Goal: Communication & Community: Answer question/provide support

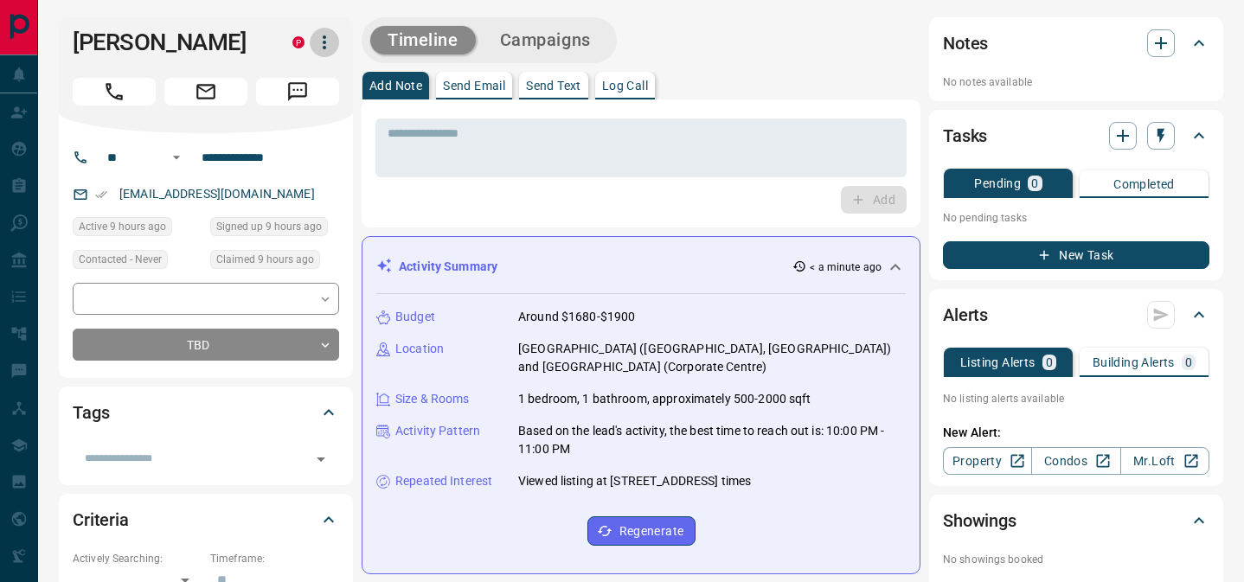
click at [325, 47] on icon "button" at bounding box center [324, 42] width 3 height 14
click at [304, 98] on li "Reallocate" at bounding box center [288, 103] width 102 height 26
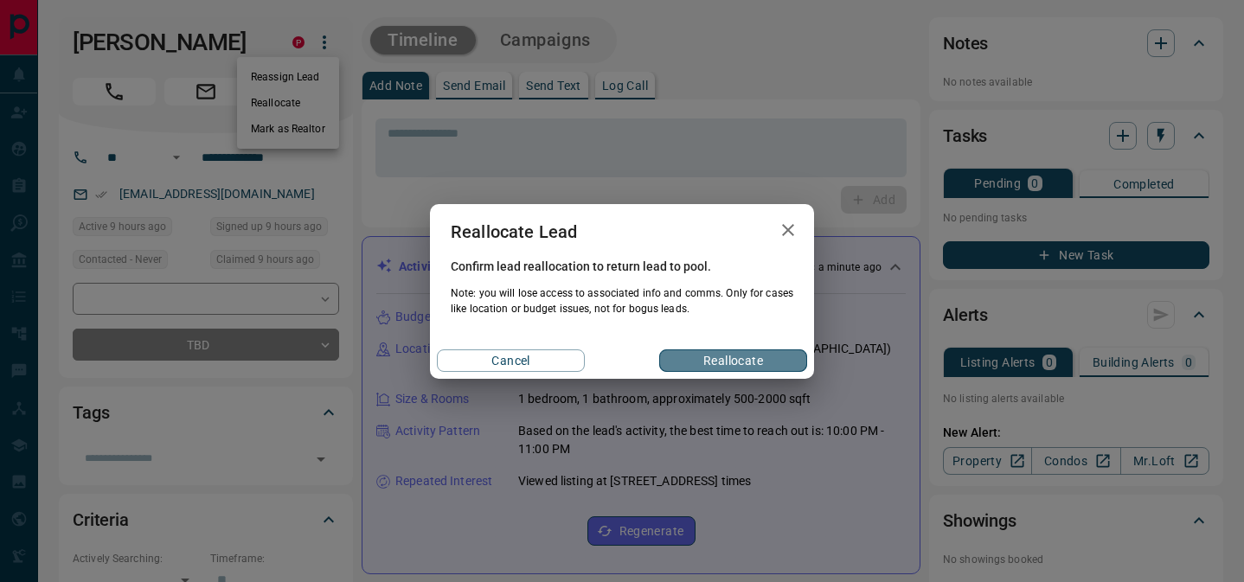
click at [706, 351] on button "Reallocate" at bounding box center [733, 361] width 148 height 22
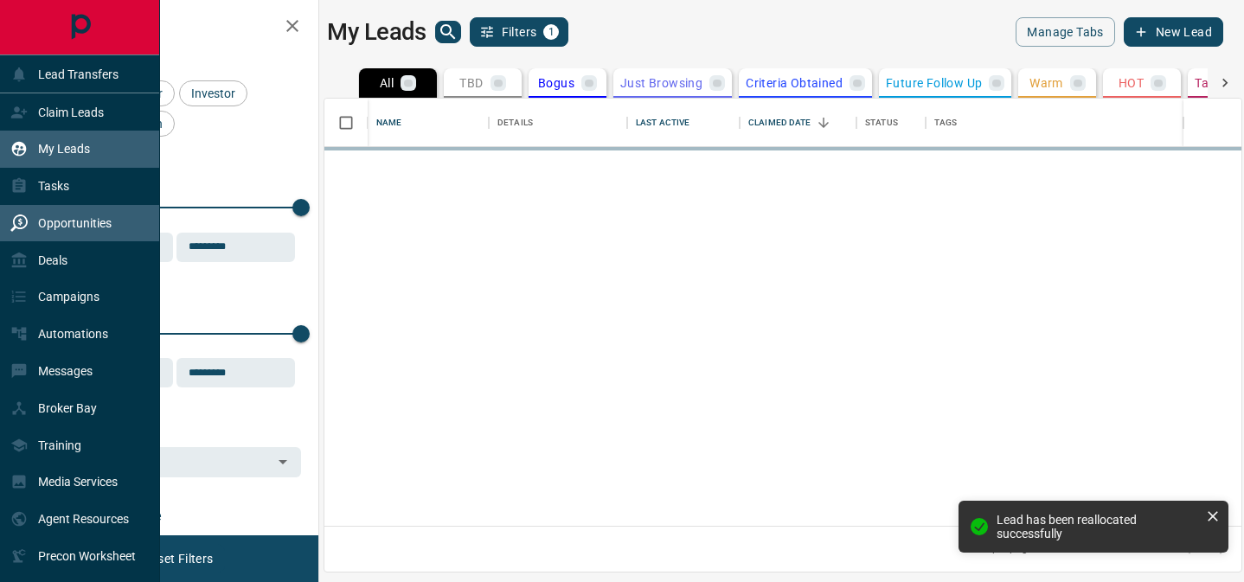
scroll to position [427, 917]
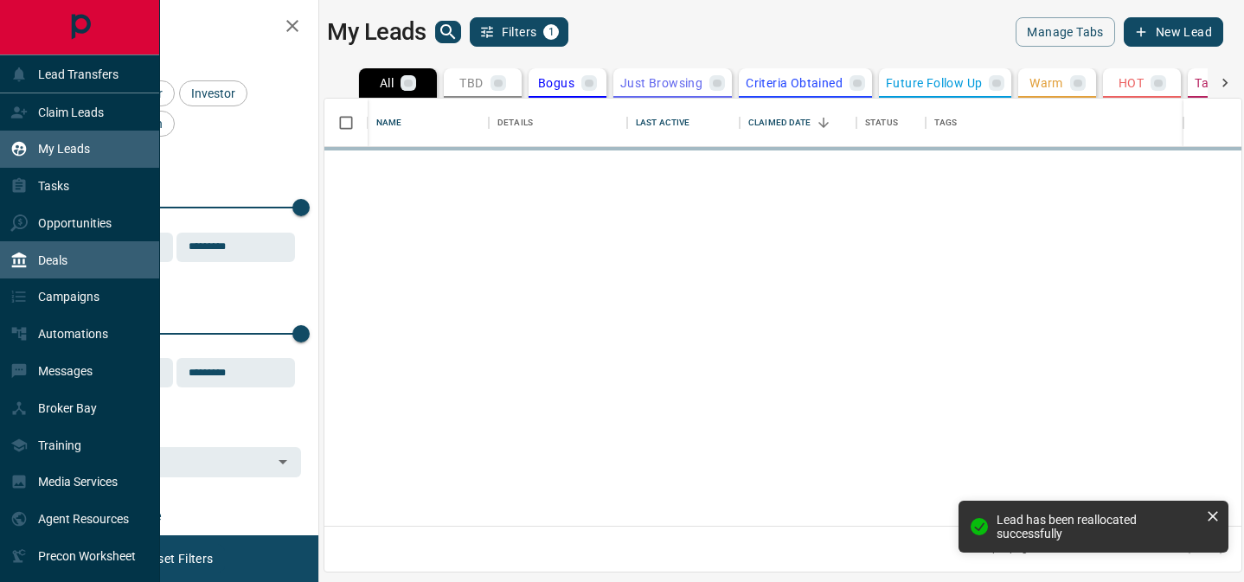
click at [48, 256] on p "Deals" at bounding box center [52, 261] width 29 height 14
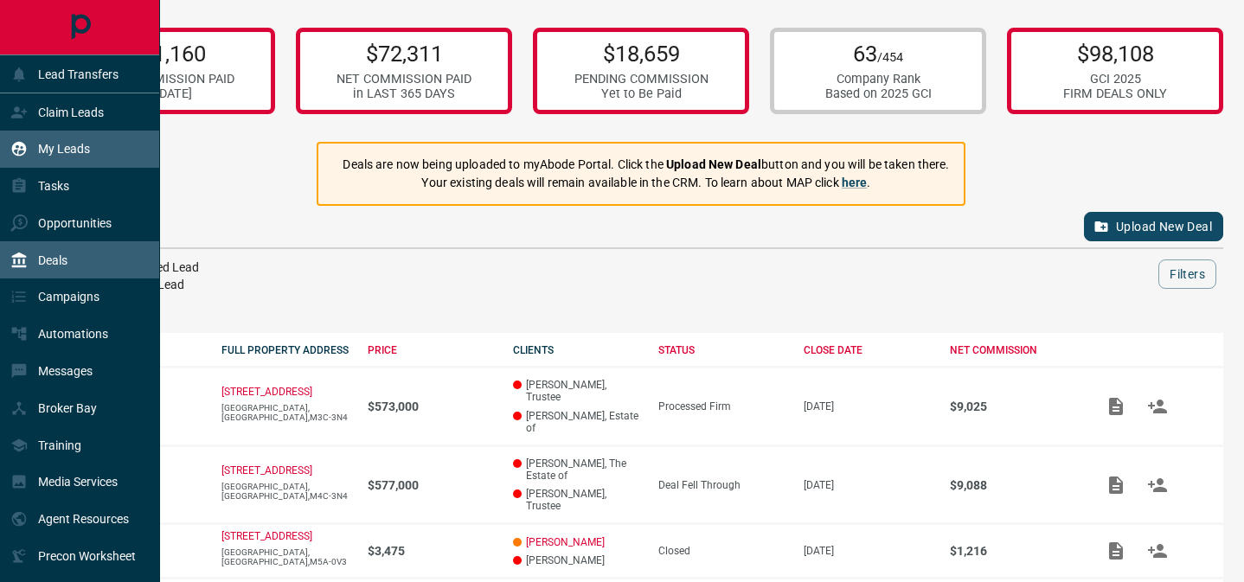
click at [73, 148] on p "My Leads" at bounding box center [64, 149] width 52 height 14
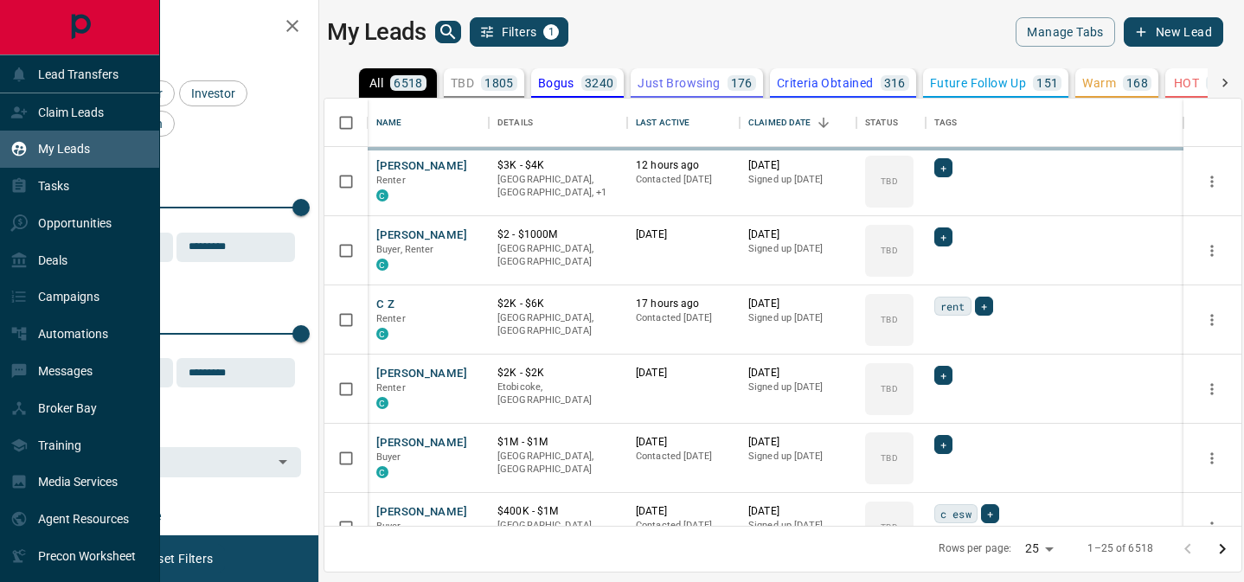
scroll to position [427, 917]
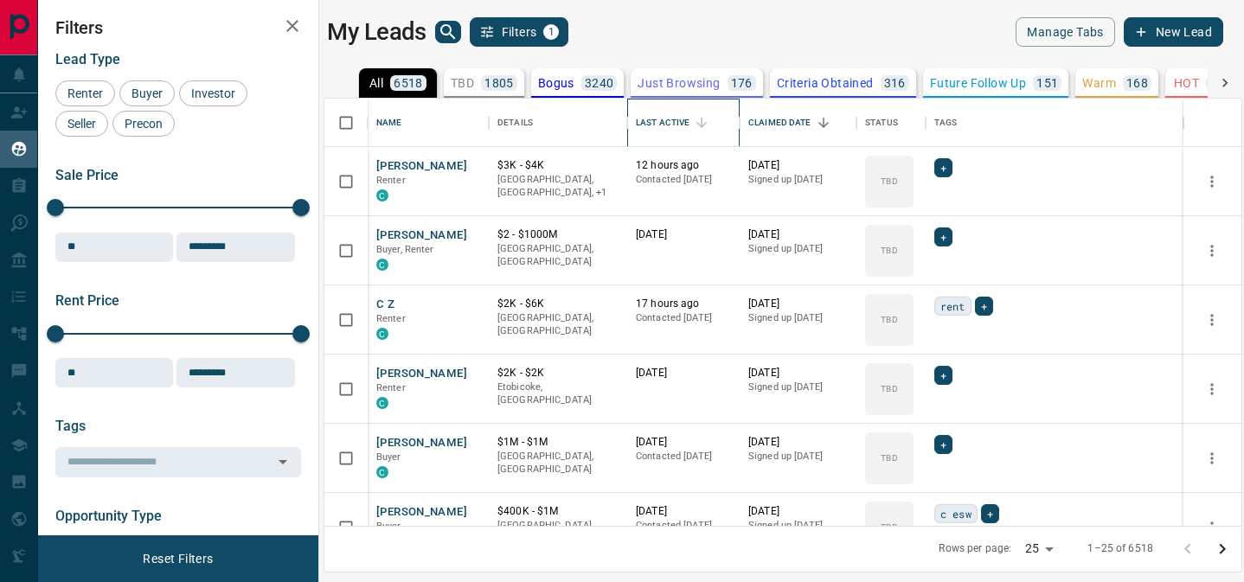
click at [682, 120] on div "Last Active" at bounding box center [663, 123] width 54 height 48
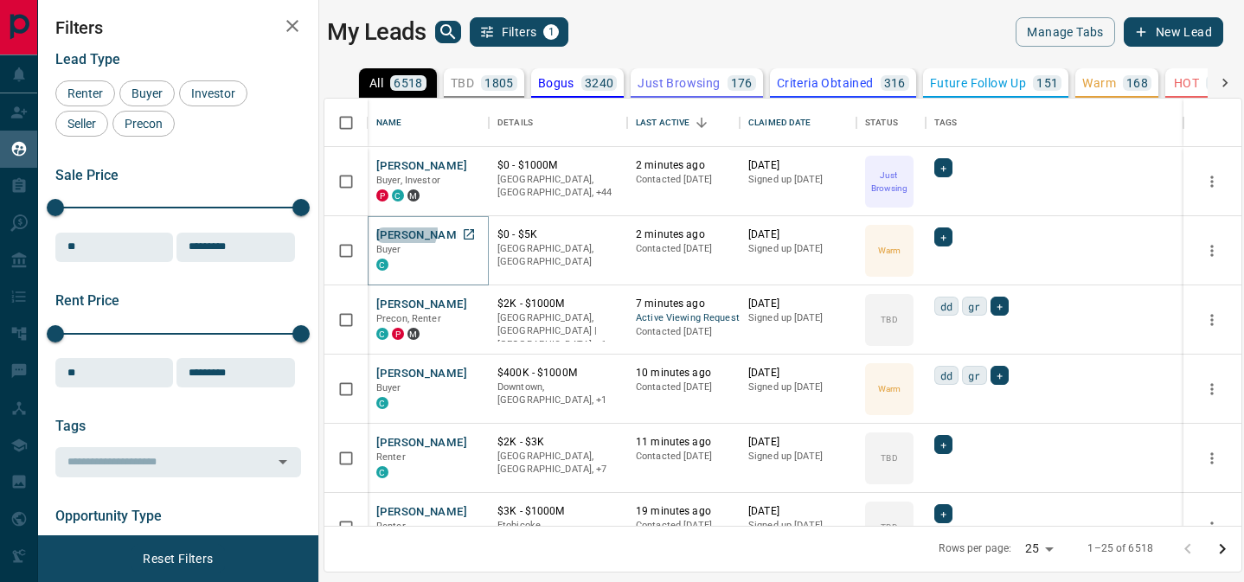
click at [405, 230] on button "[PERSON_NAME]" at bounding box center [421, 236] width 91 height 16
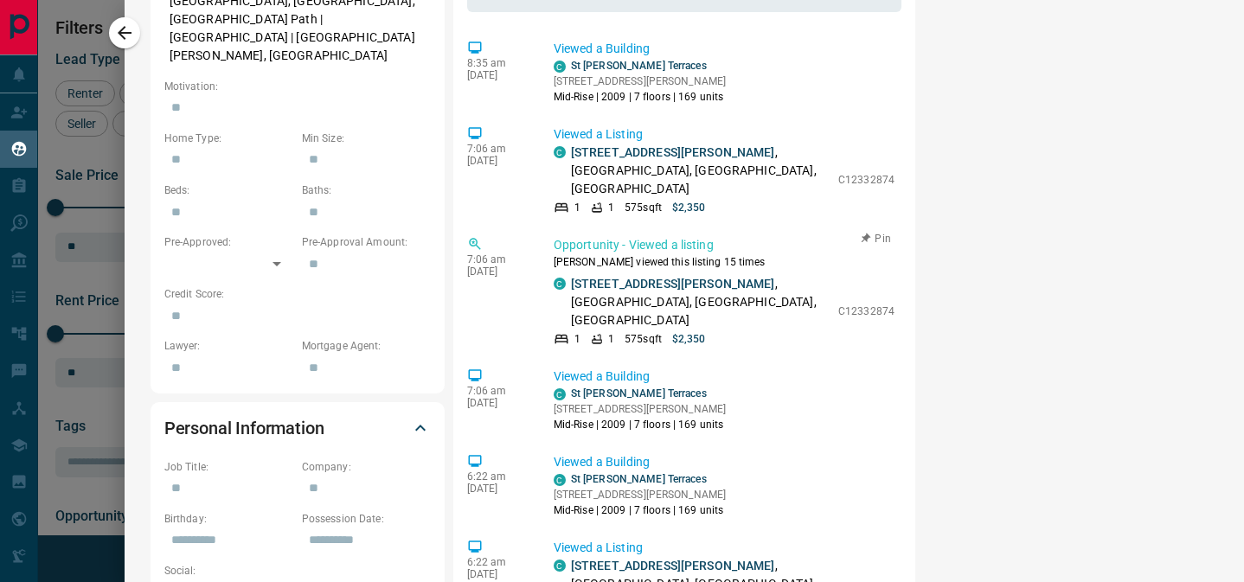
scroll to position [0, 0]
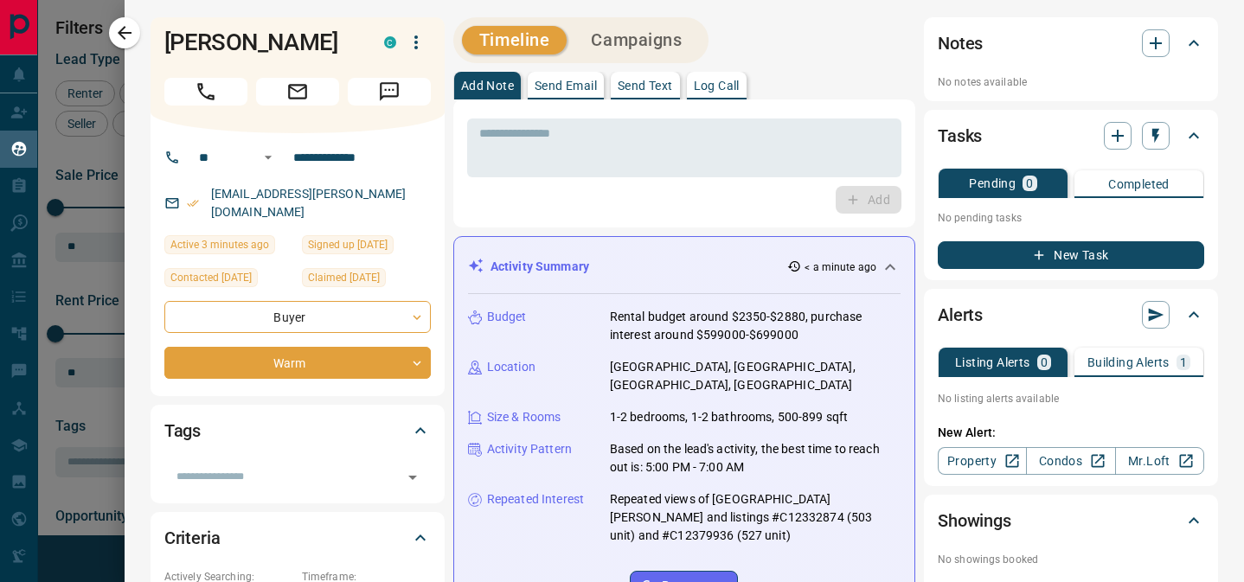
click at [576, 76] on button "Send Email" at bounding box center [566, 86] width 76 height 28
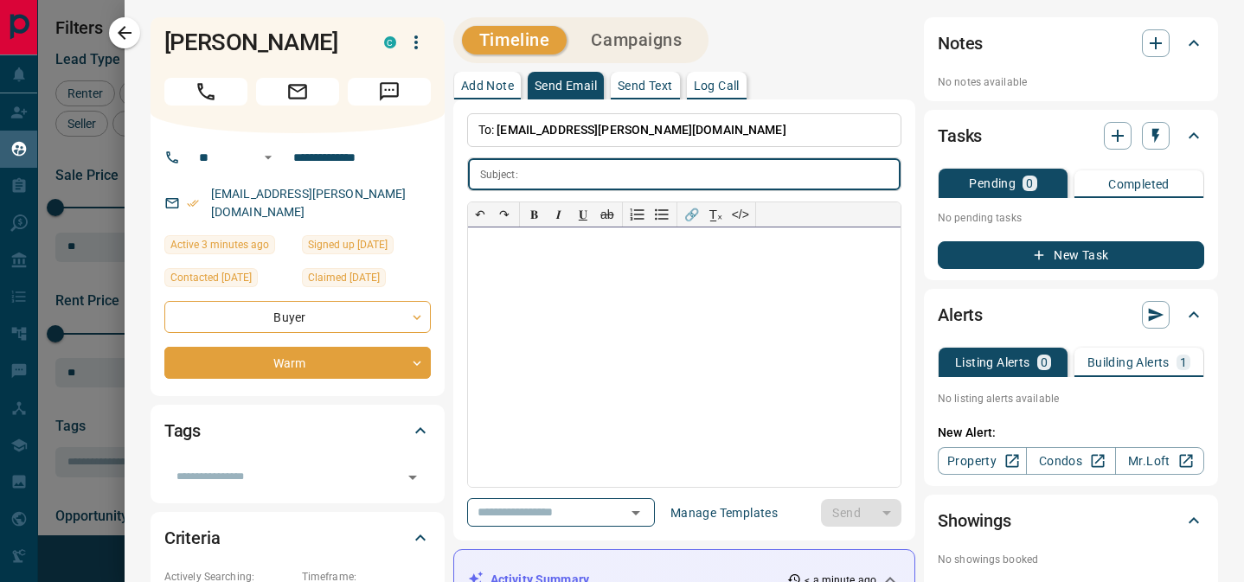
click at [570, 490] on div "**********" at bounding box center [684, 320] width 434 height 414
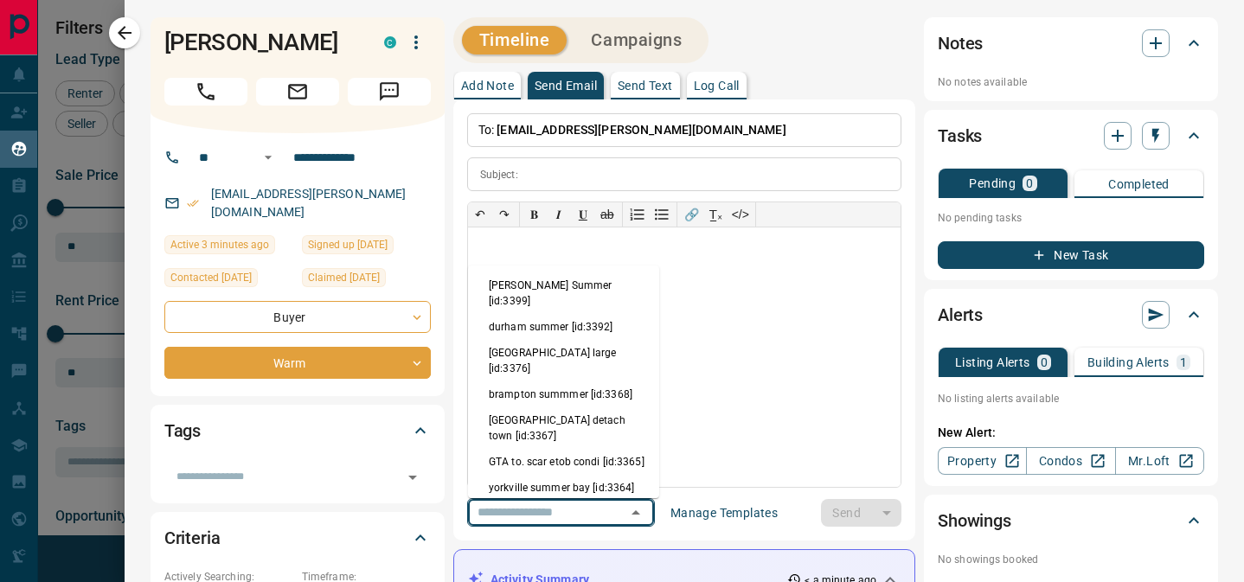
click at [570, 502] on input "text" at bounding box center [537, 513] width 132 height 22
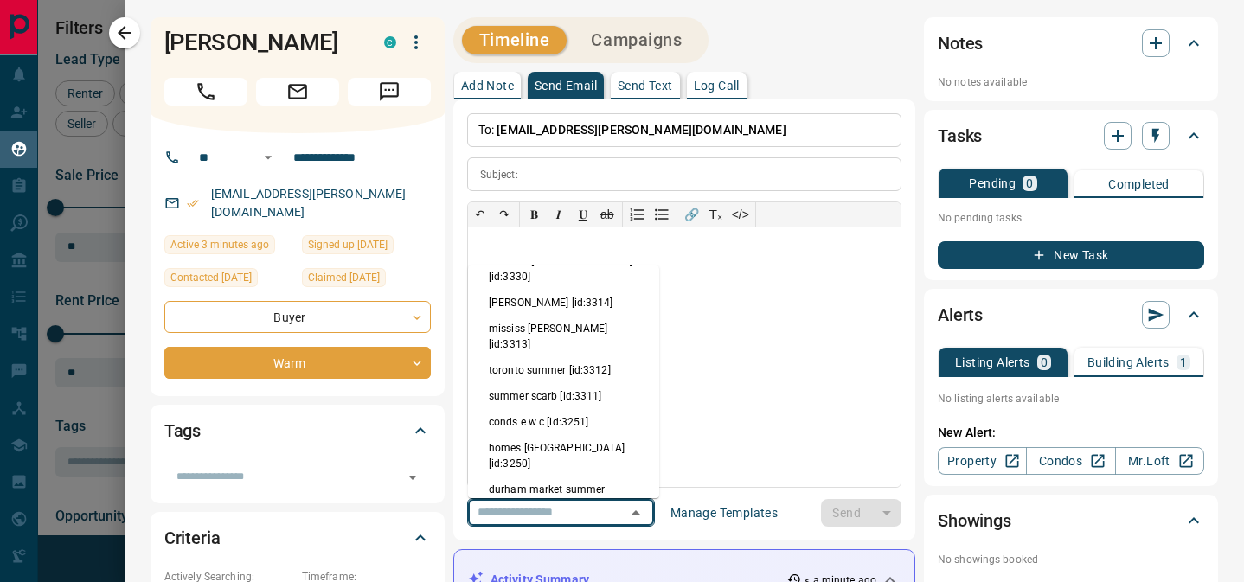
scroll to position [502, 0]
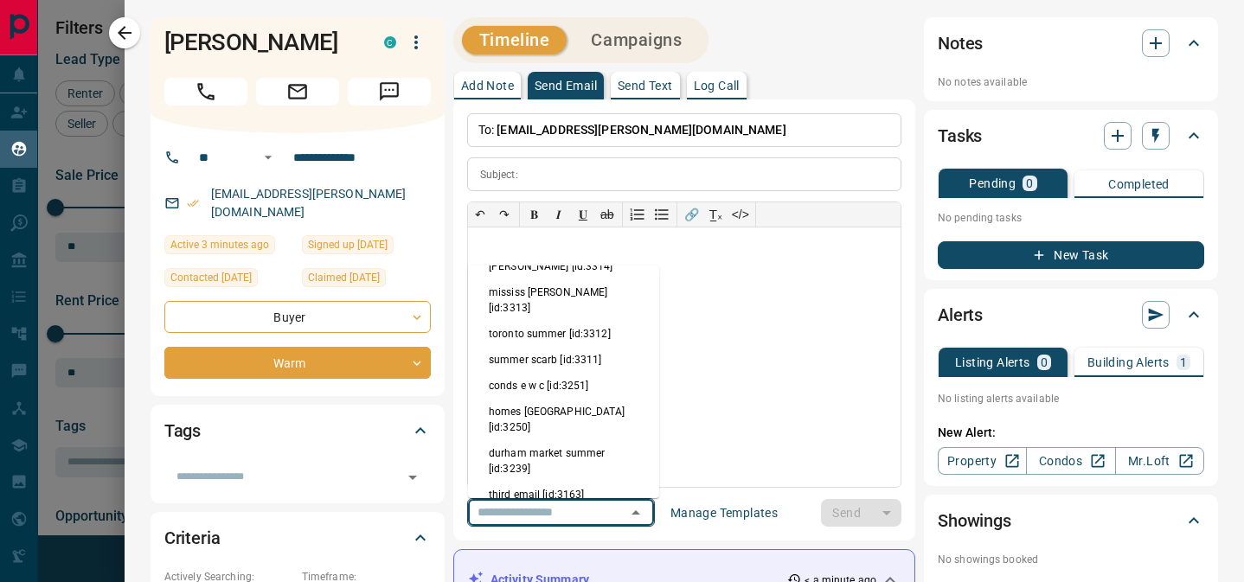
click at [562, 508] on li "renter intrio [id:3118]" at bounding box center [563, 521] width 191 height 26
type input "**********"
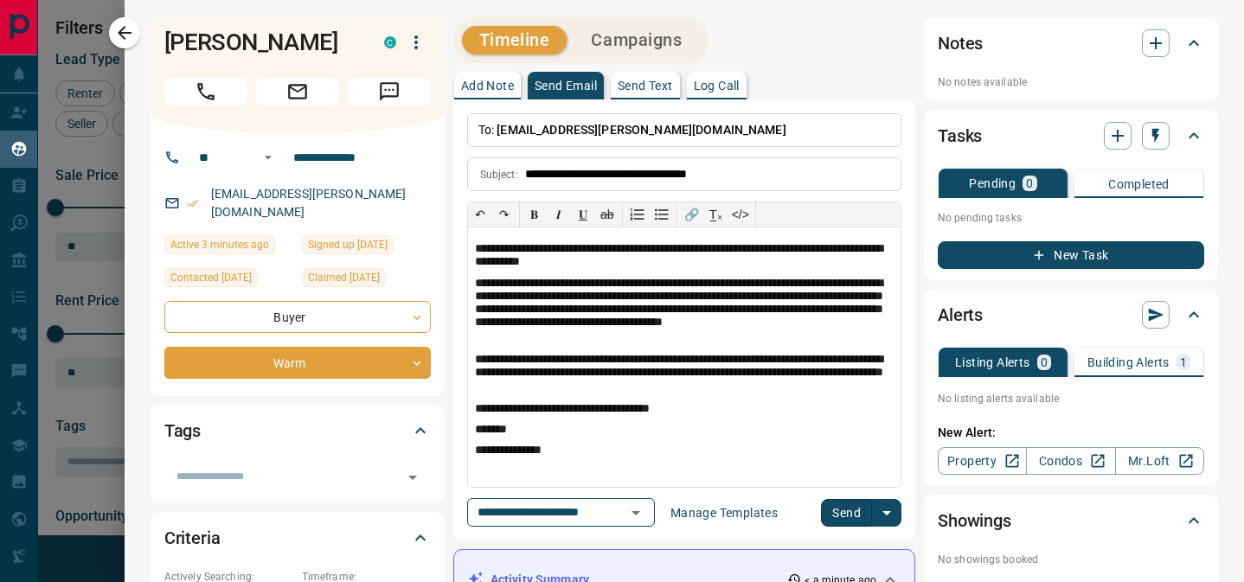
click at [832, 514] on button "Send" at bounding box center [846, 513] width 51 height 28
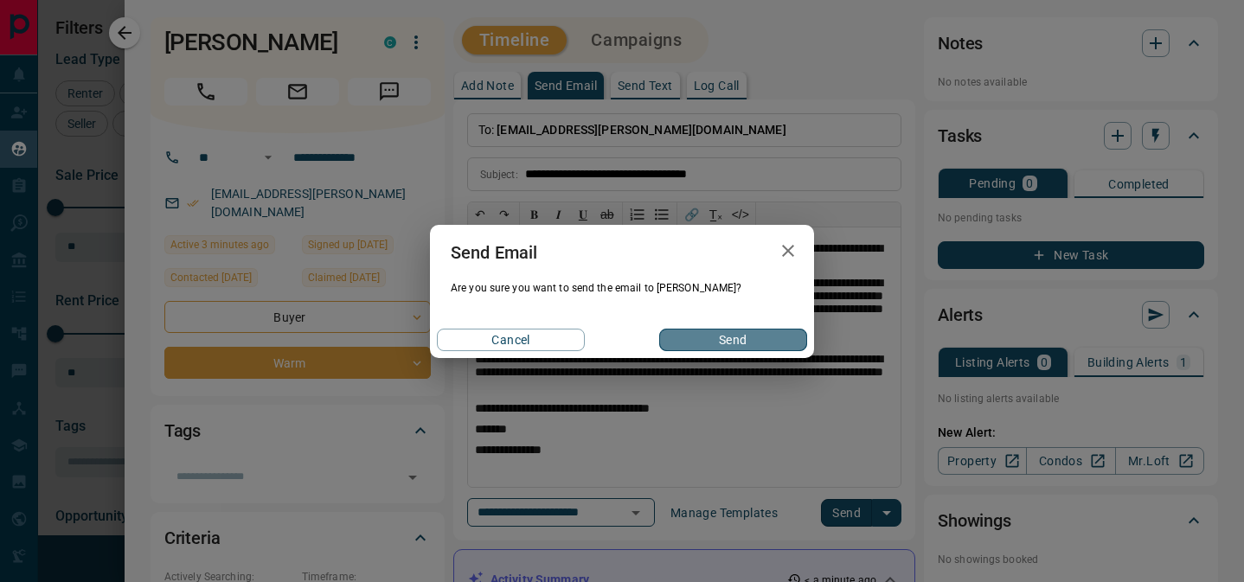
click at [745, 343] on button "Send" at bounding box center [733, 340] width 148 height 22
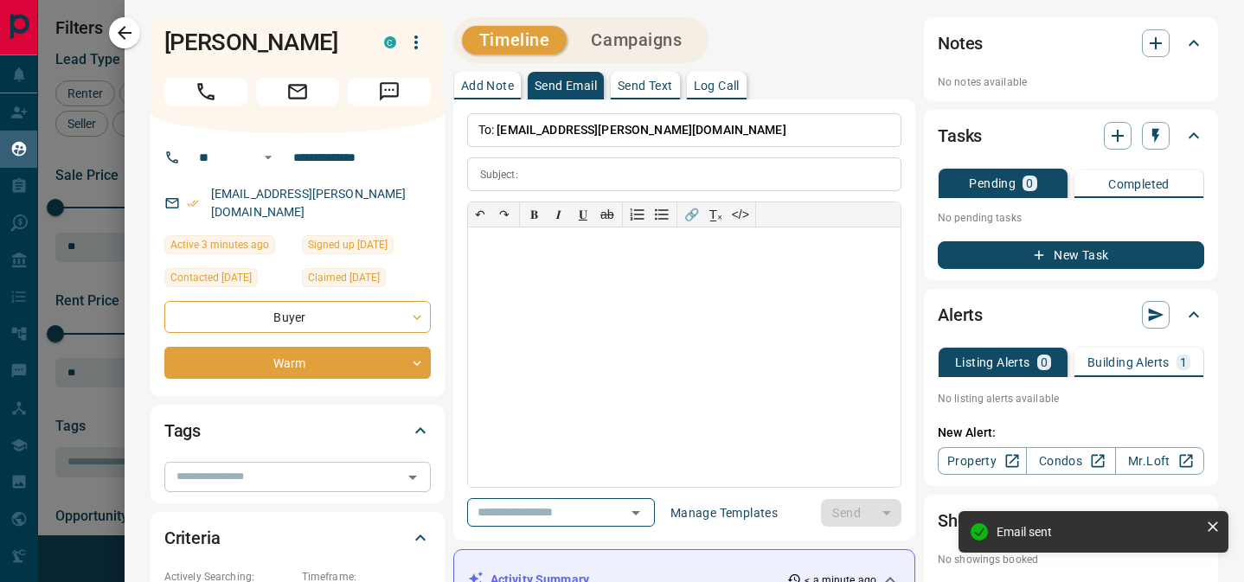
click at [256, 467] on input "text" at bounding box center [284, 476] width 228 height 19
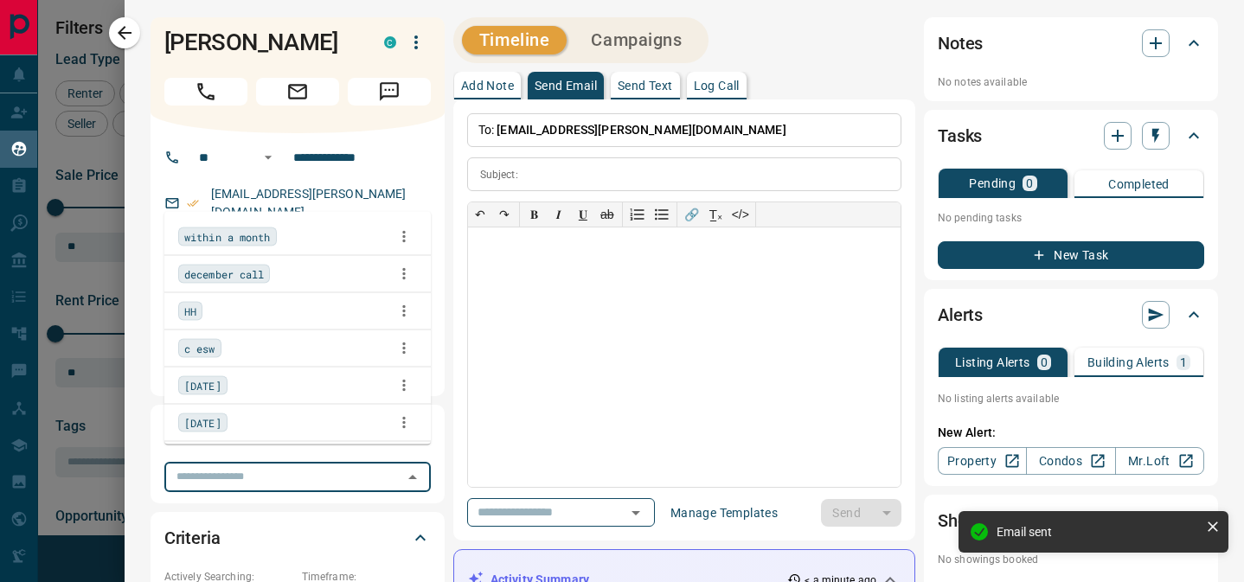
click at [253, 312] on div "HH" at bounding box center [297, 311] width 239 height 26
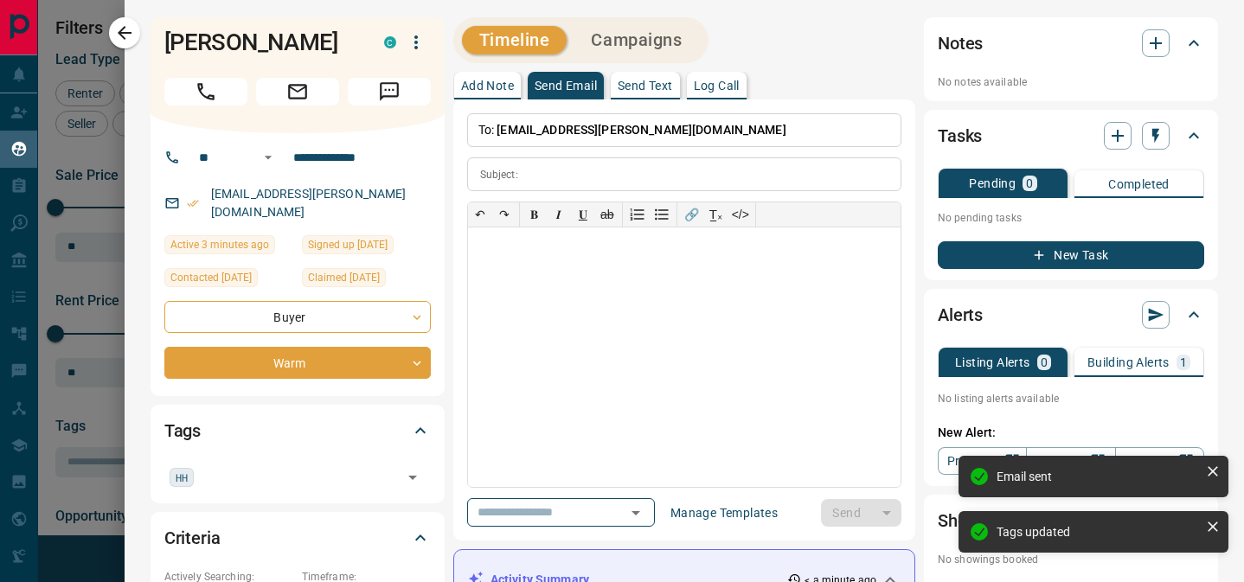
click at [121, 14] on div at bounding box center [622, 291] width 1244 height 582
click at [122, 36] on div at bounding box center [622, 291] width 1244 height 582
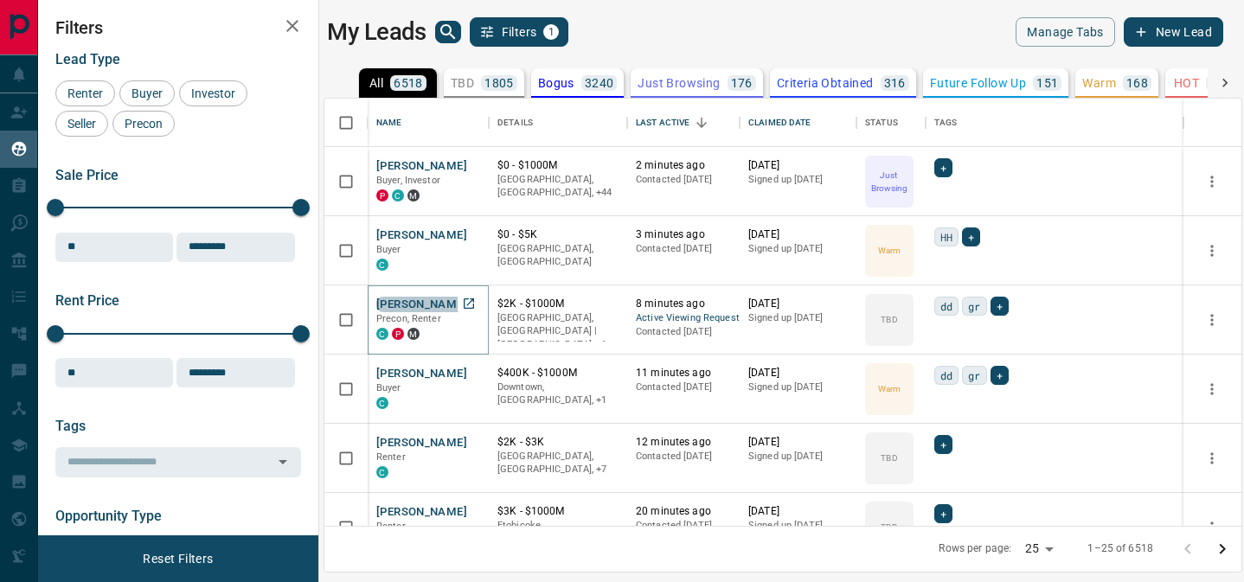
click at [420, 309] on button "[PERSON_NAME]" at bounding box center [421, 305] width 91 height 16
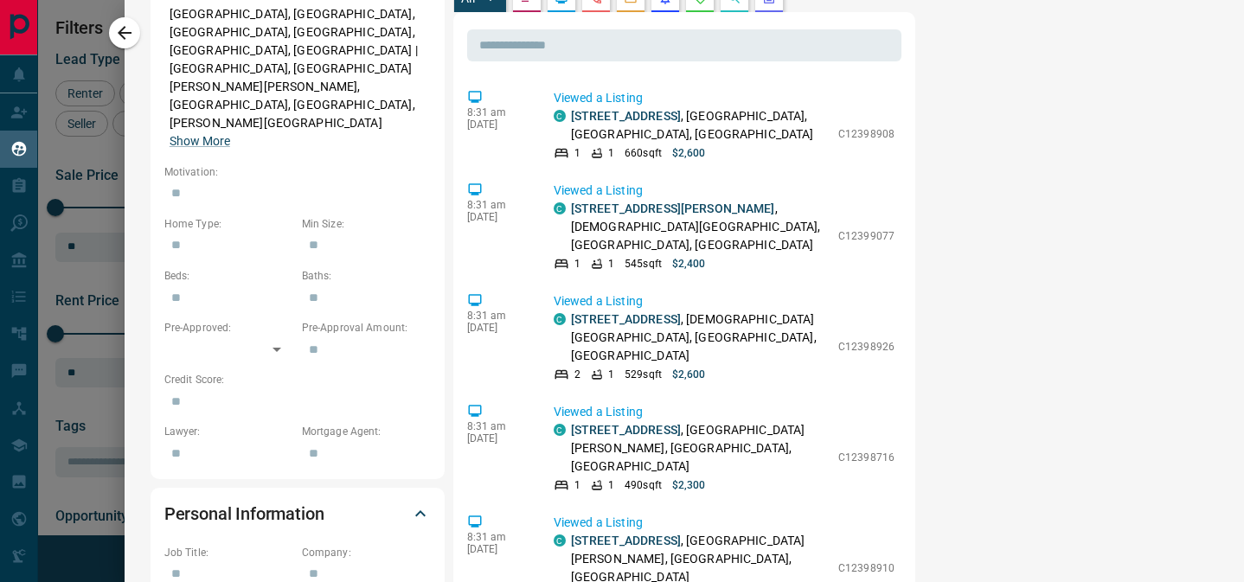
scroll to position [678, 0]
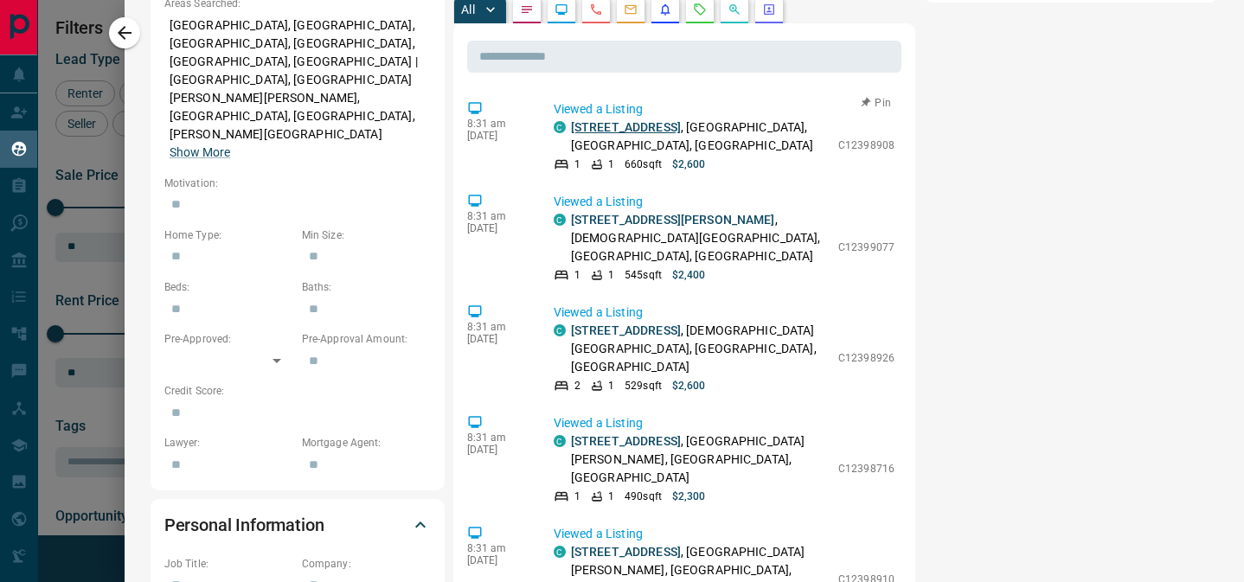
click at [635, 120] on link "[STREET_ADDRESS]" at bounding box center [626, 127] width 110 height 14
click at [113, 45] on div at bounding box center [622, 291] width 1244 height 582
click at [121, 34] on div at bounding box center [622, 291] width 1244 height 582
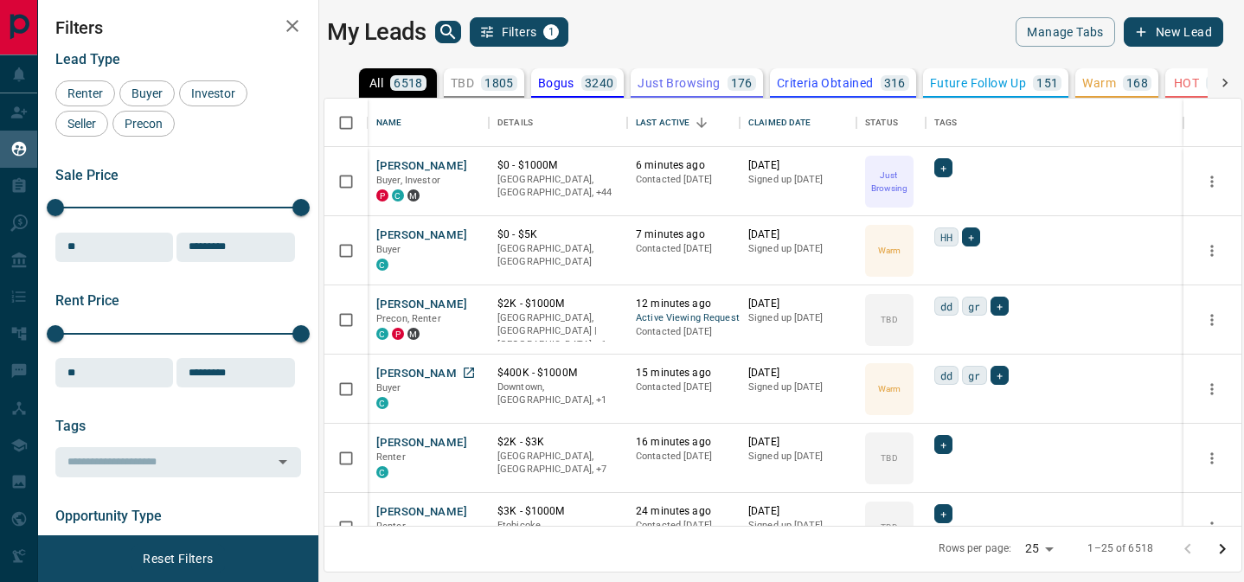
scroll to position [136, 0]
